Goal: Find specific page/section: Find specific page/section

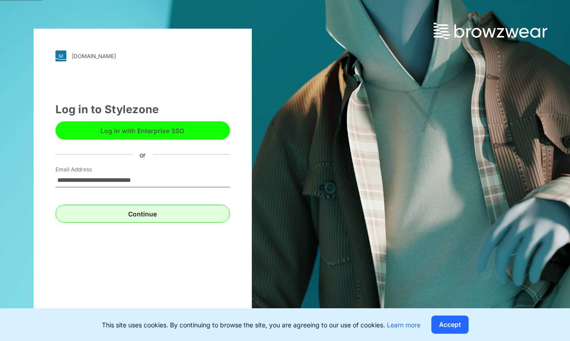
type input "**********"
click at [128, 213] on button "Continue" at bounding box center [143, 214] width 175 height 18
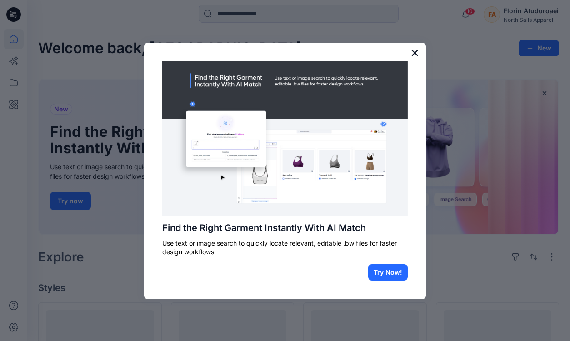
click at [413, 56] on button "×" at bounding box center [415, 52] width 9 height 15
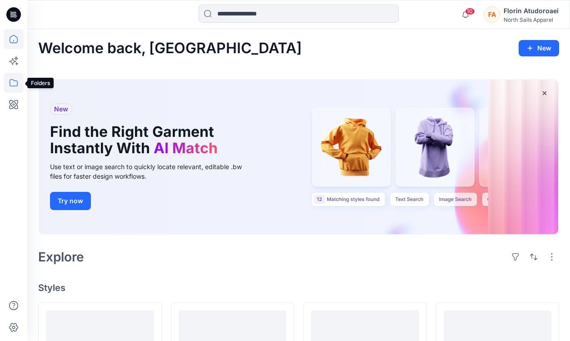
click at [14, 87] on icon at bounding box center [14, 83] width 20 height 20
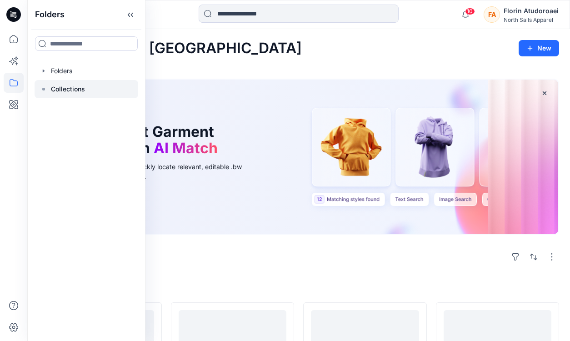
click at [45, 93] on div at bounding box center [87, 89] width 104 height 18
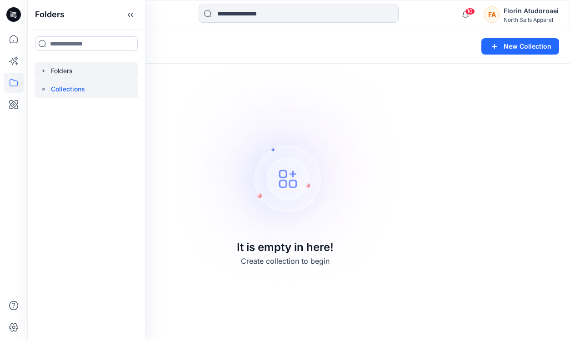
click at [58, 73] on div at bounding box center [87, 71] width 104 height 18
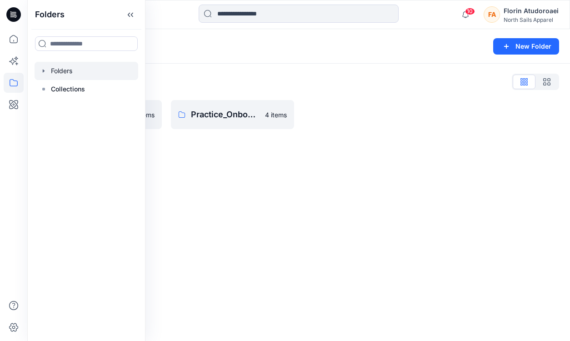
click at [255, 185] on div "Folders New Folder Folders List Practice_Onboarding_Design & Trims Teams 0 item…" at bounding box center [298, 185] width 543 height 312
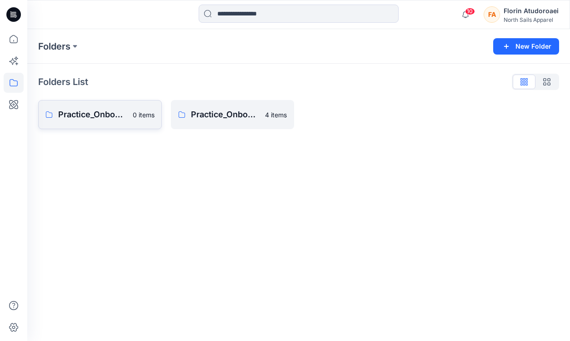
click at [126, 119] on p "Practice_Onboarding_Design & Trims Teams" at bounding box center [92, 114] width 69 height 13
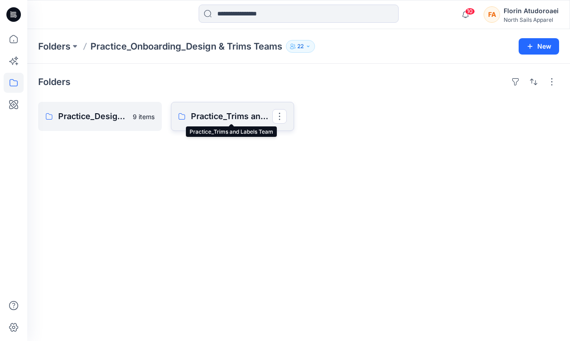
click at [244, 119] on p "Practice_Trims and Labels Team" at bounding box center [232, 116] width 82 height 13
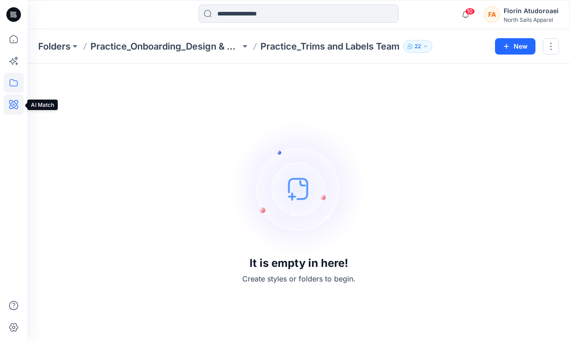
click at [20, 105] on icon at bounding box center [14, 105] width 20 height 20
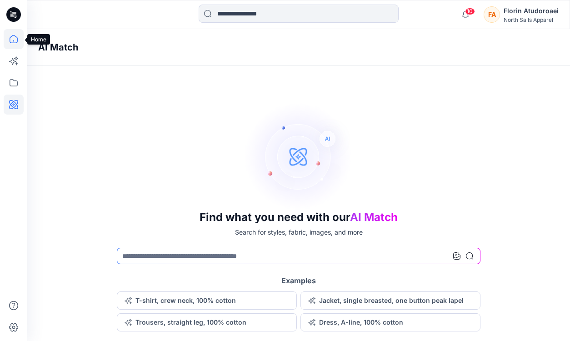
click at [14, 47] on icon at bounding box center [14, 39] width 20 height 20
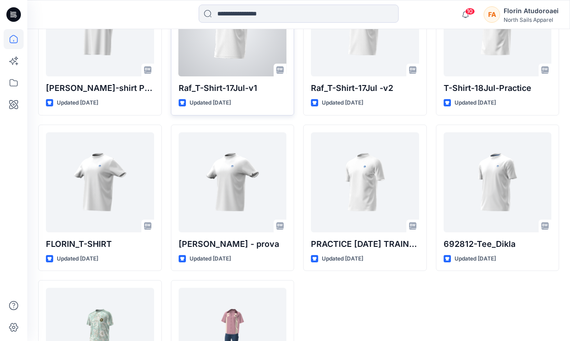
scroll to position [490, 0]
